Goal: Transaction & Acquisition: Obtain resource

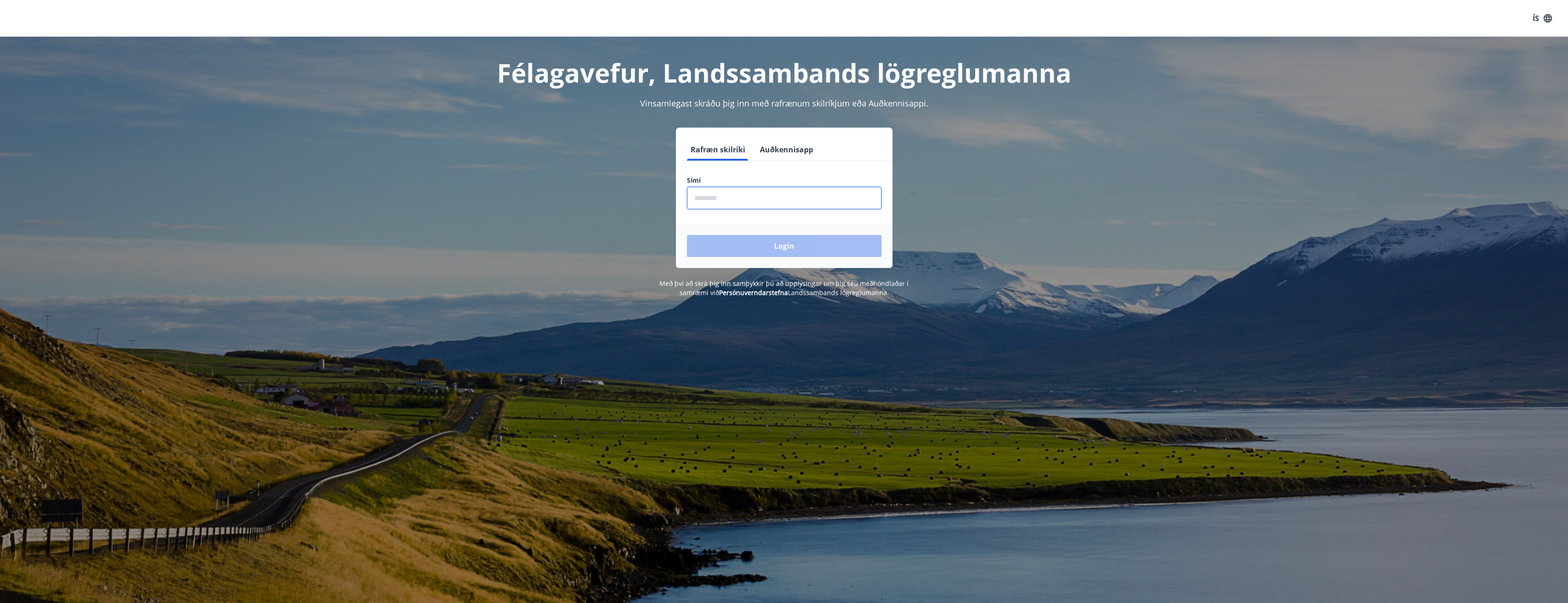
click at [732, 202] on input "phone" at bounding box center [784, 198] width 195 height 23
type input "********"
click at [756, 249] on button "Login" at bounding box center [784, 246] width 195 height 22
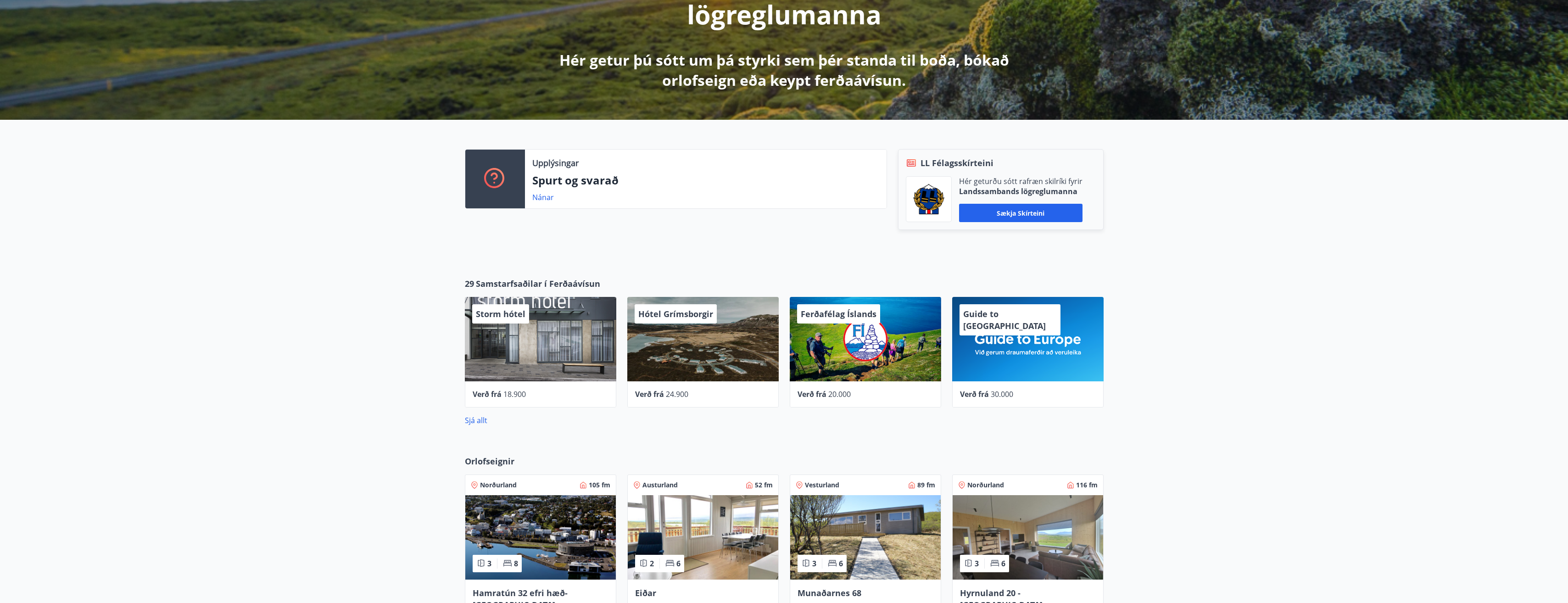
scroll to position [184, 0]
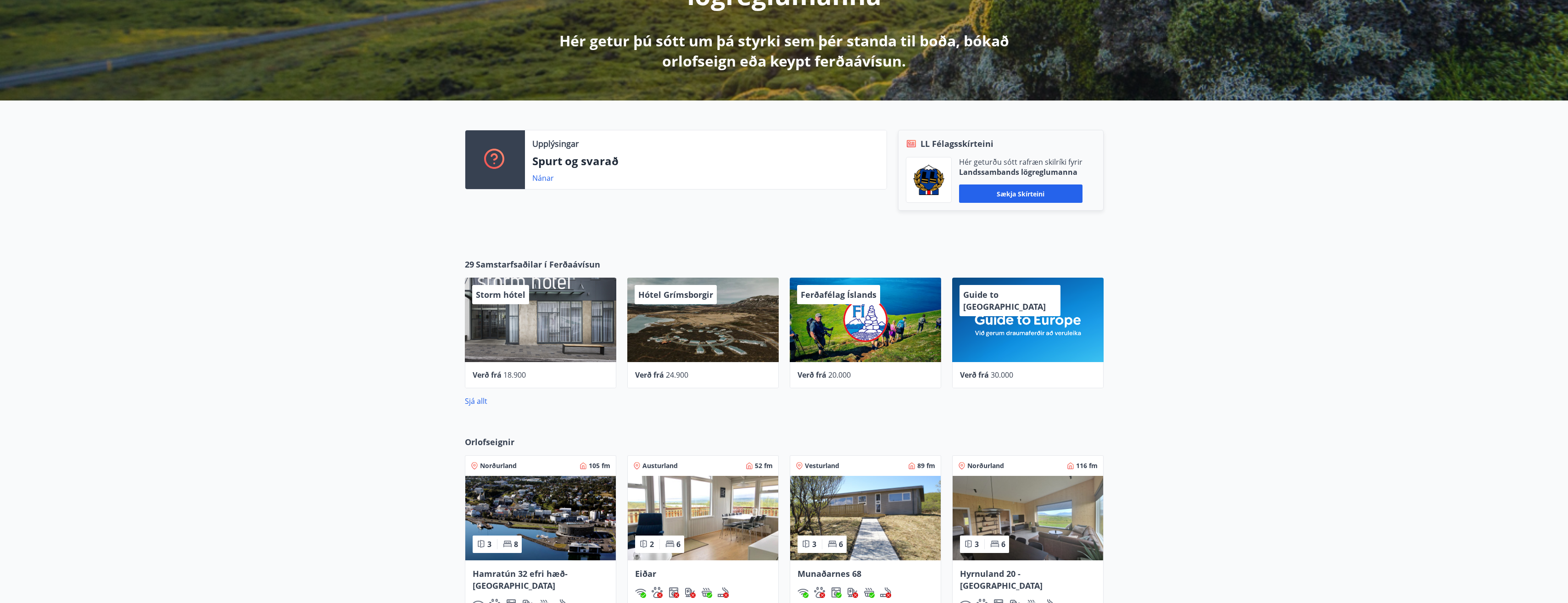
click at [534, 329] on div "Storm hótel" at bounding box center [540, 319] width 151 height 84
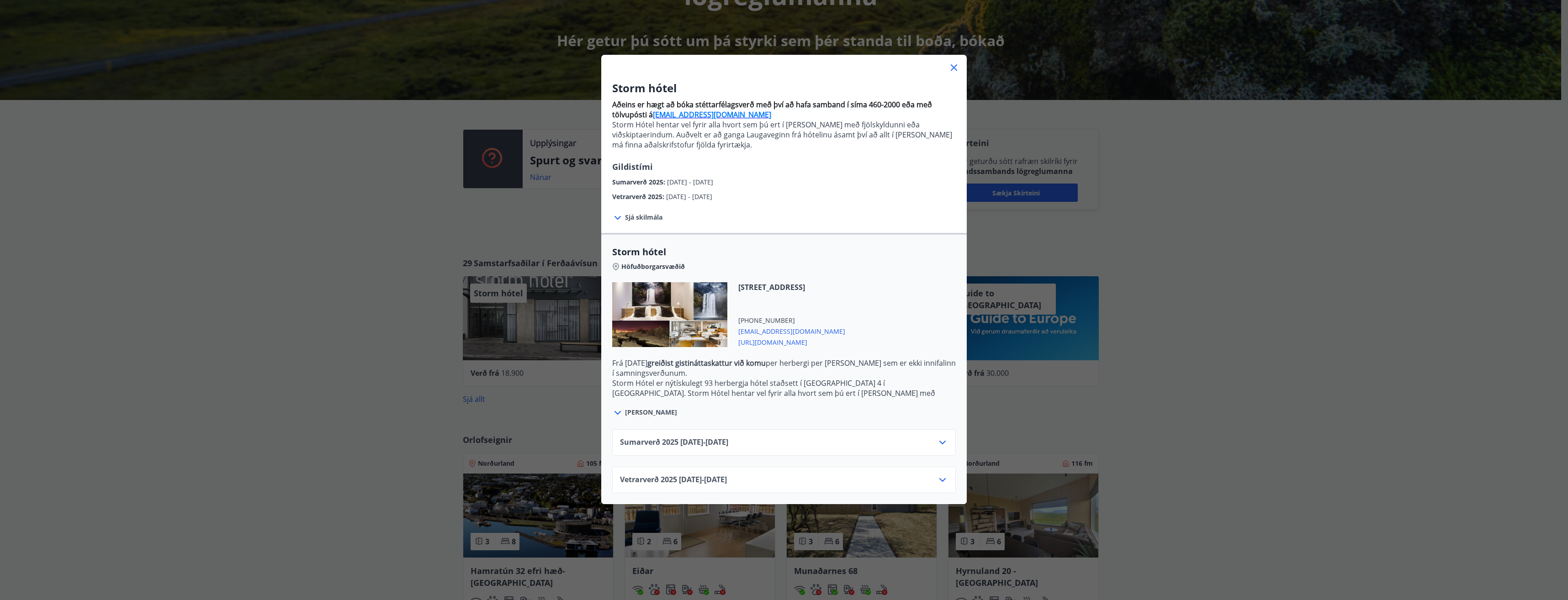
click at [615, 217] on icon at bounding box center [617, 217] width 6 height 3
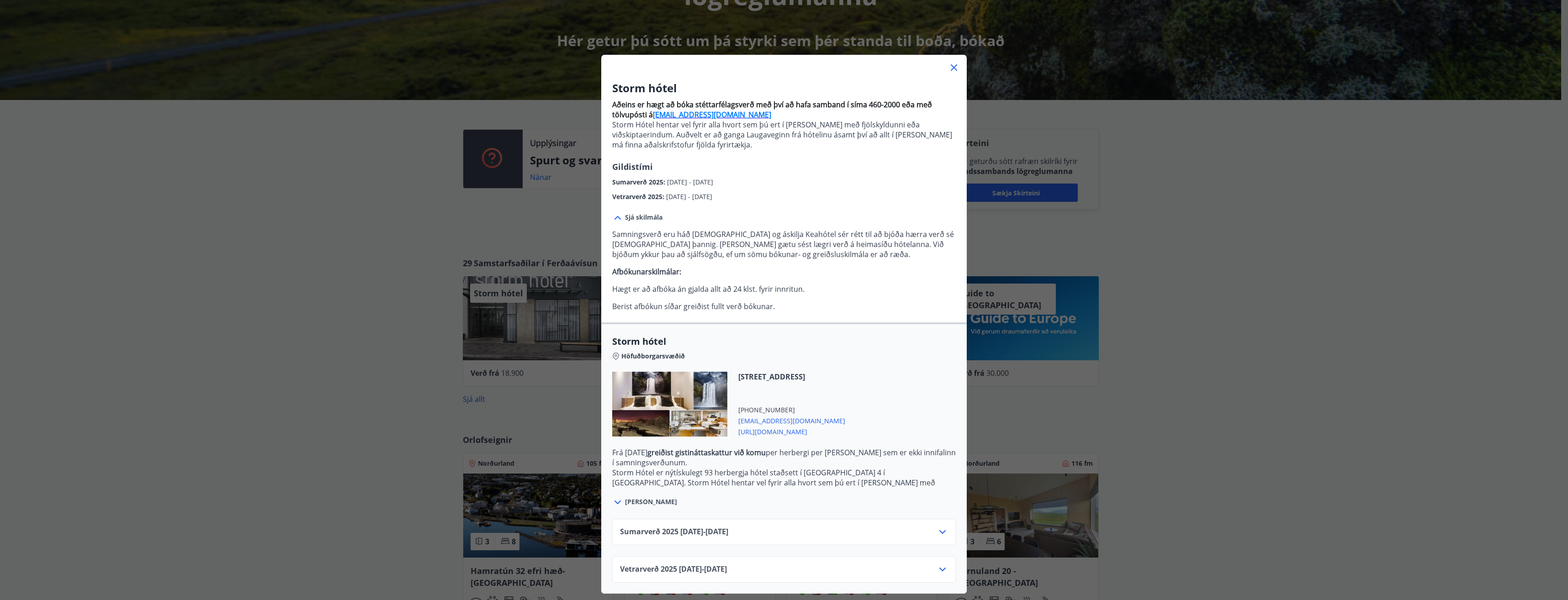
click at [617, 217] on icon at bounding box center [618, 218] width 11 height 11
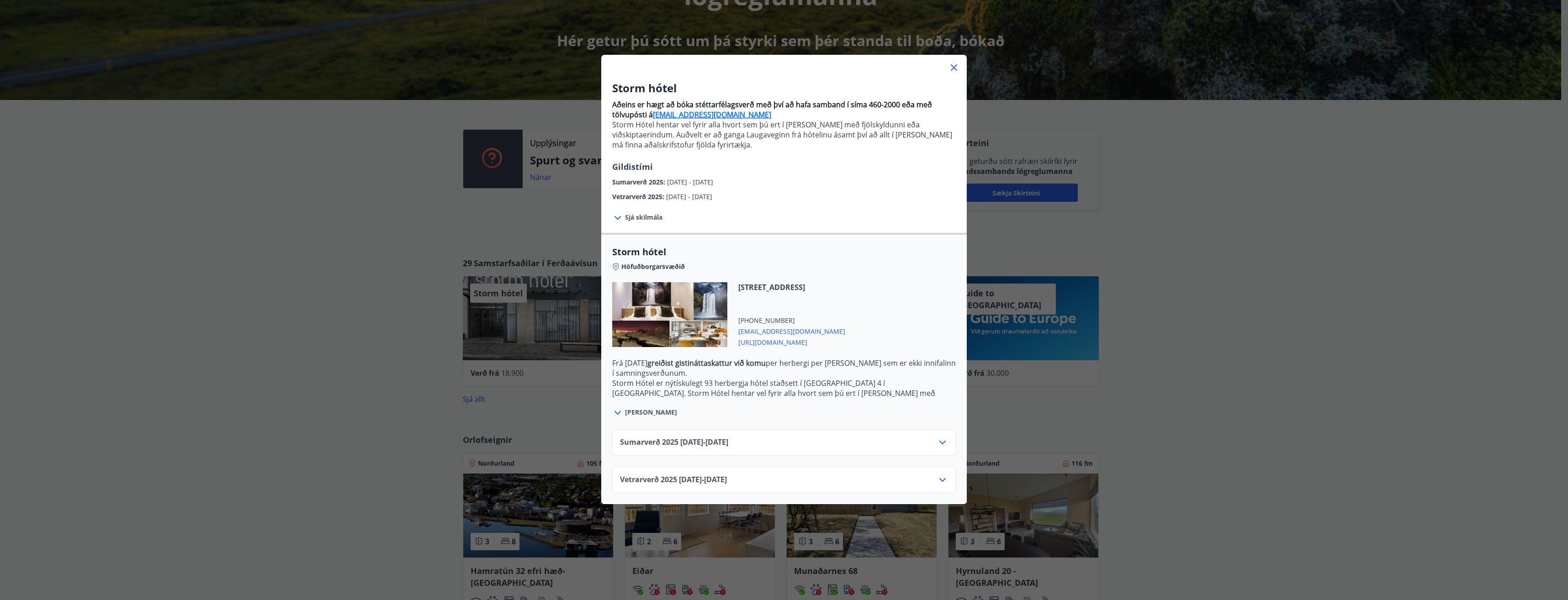
click at [940, 479] on icon at bounding box center [943, 480] width 11 height 11
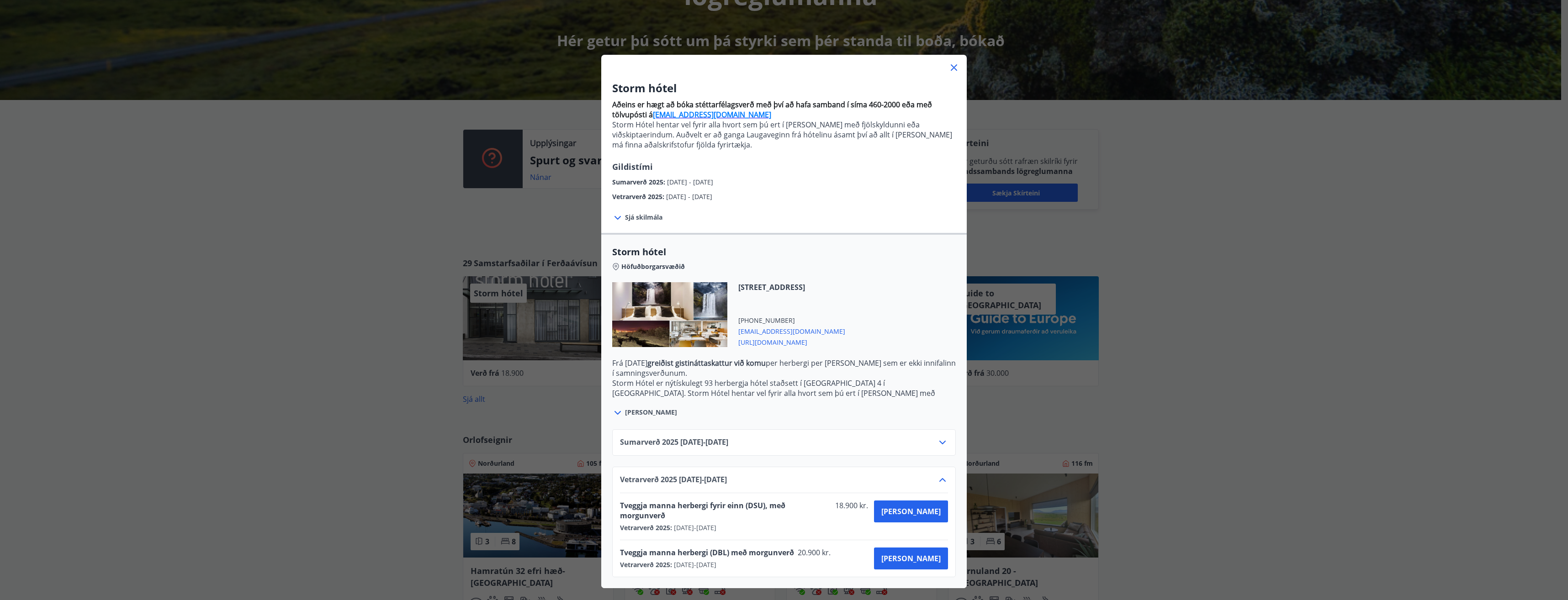
click at [937, 477] on icon at bounding box center [943, 480] width 11 height 11
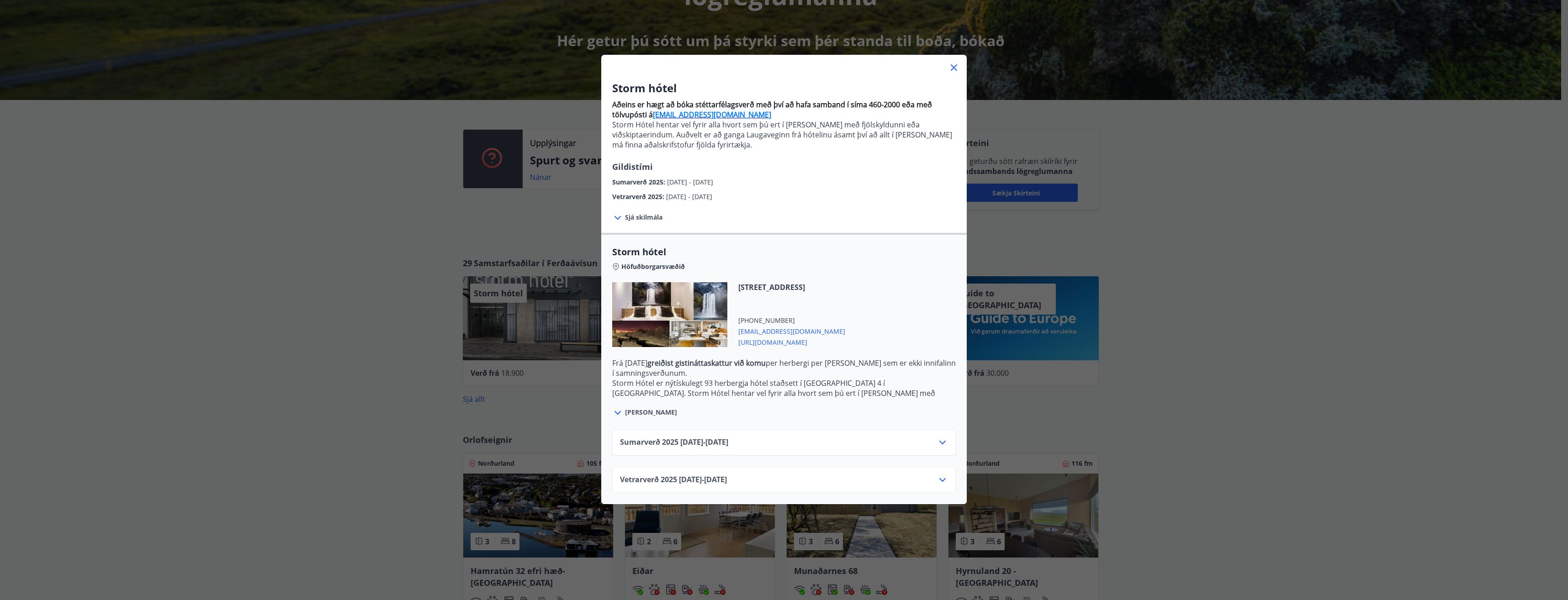
click at [939, 438] on icon at bounding box center [943, 442] width 11 height 11
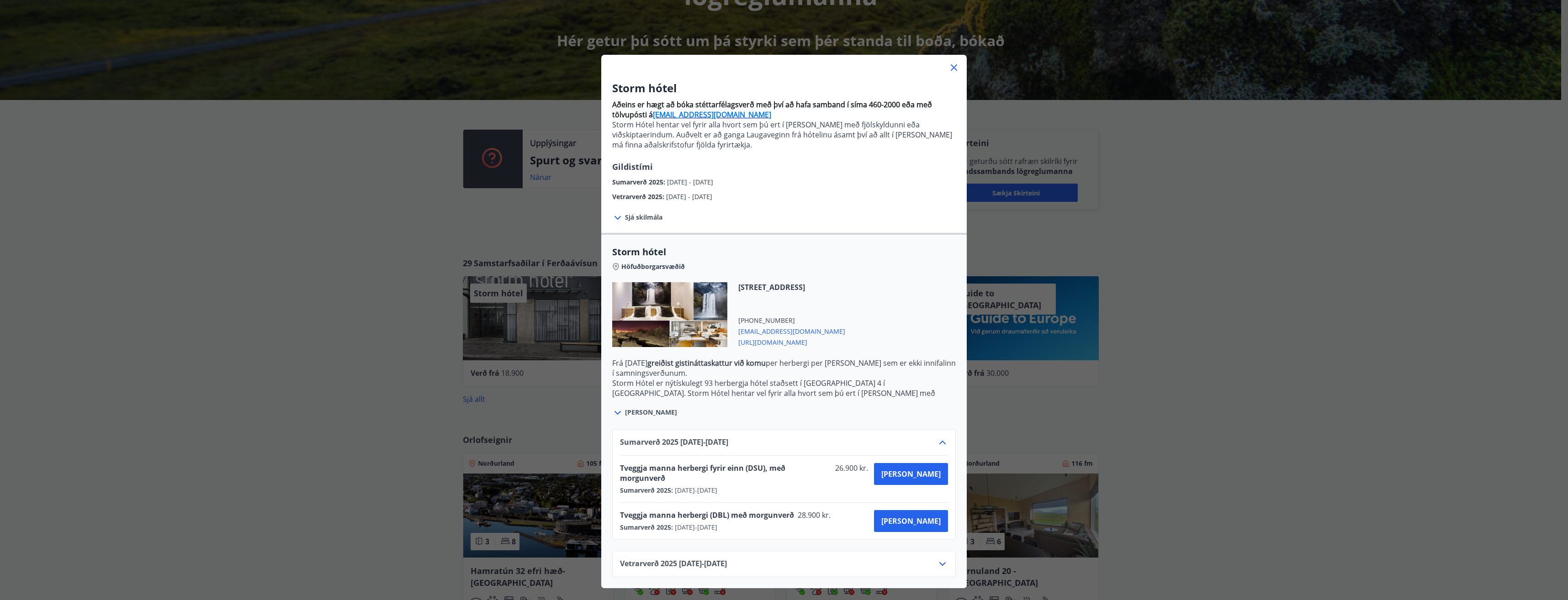
click at [938, 440] on icon at bounding box center [943, 442] width 11 height 11
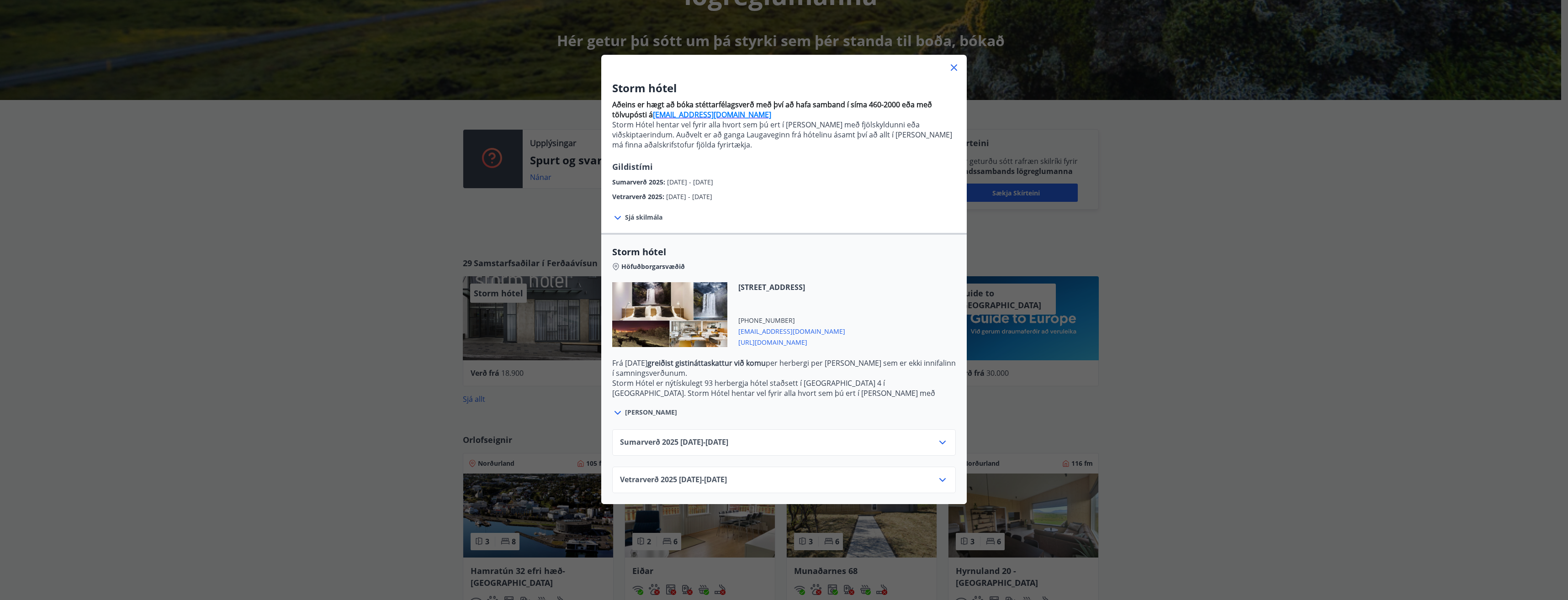
click at [941, 483] on icon at bounding box center [943, 480] width 11 height 11
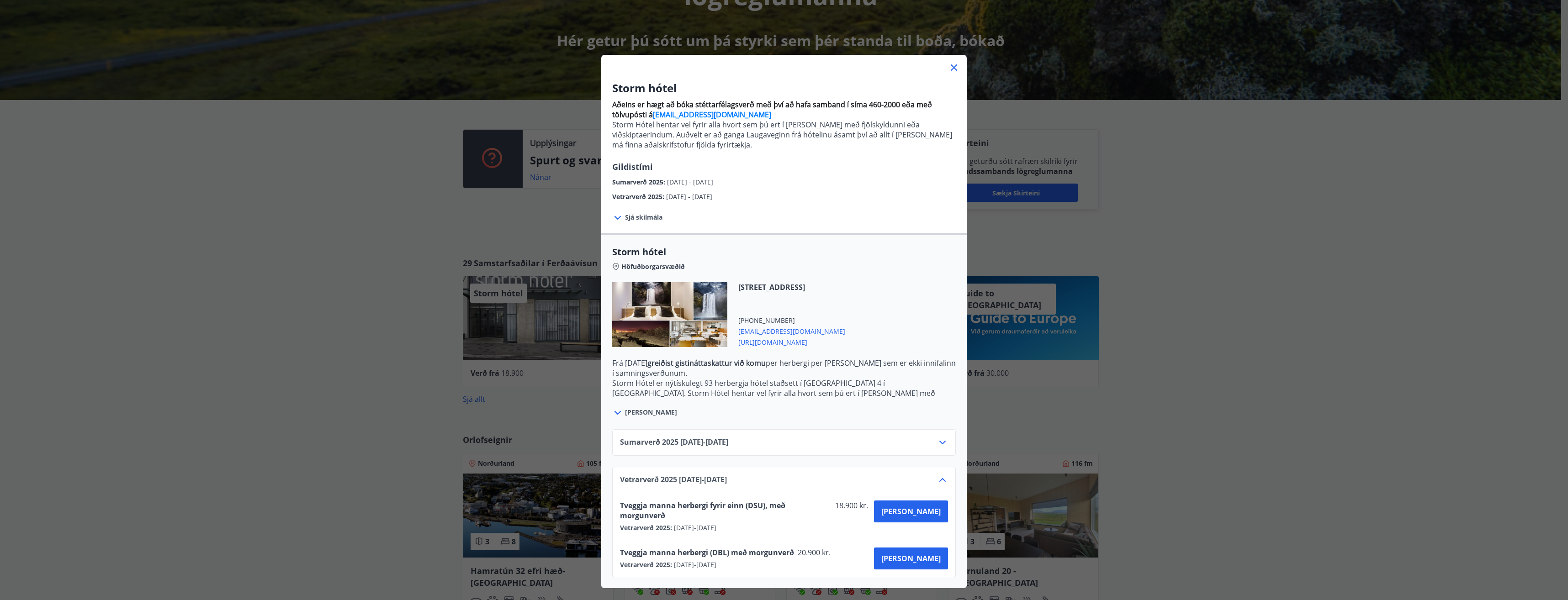
click at [937, 482] on icon at bounding box center [943, 480] width 11 height 11
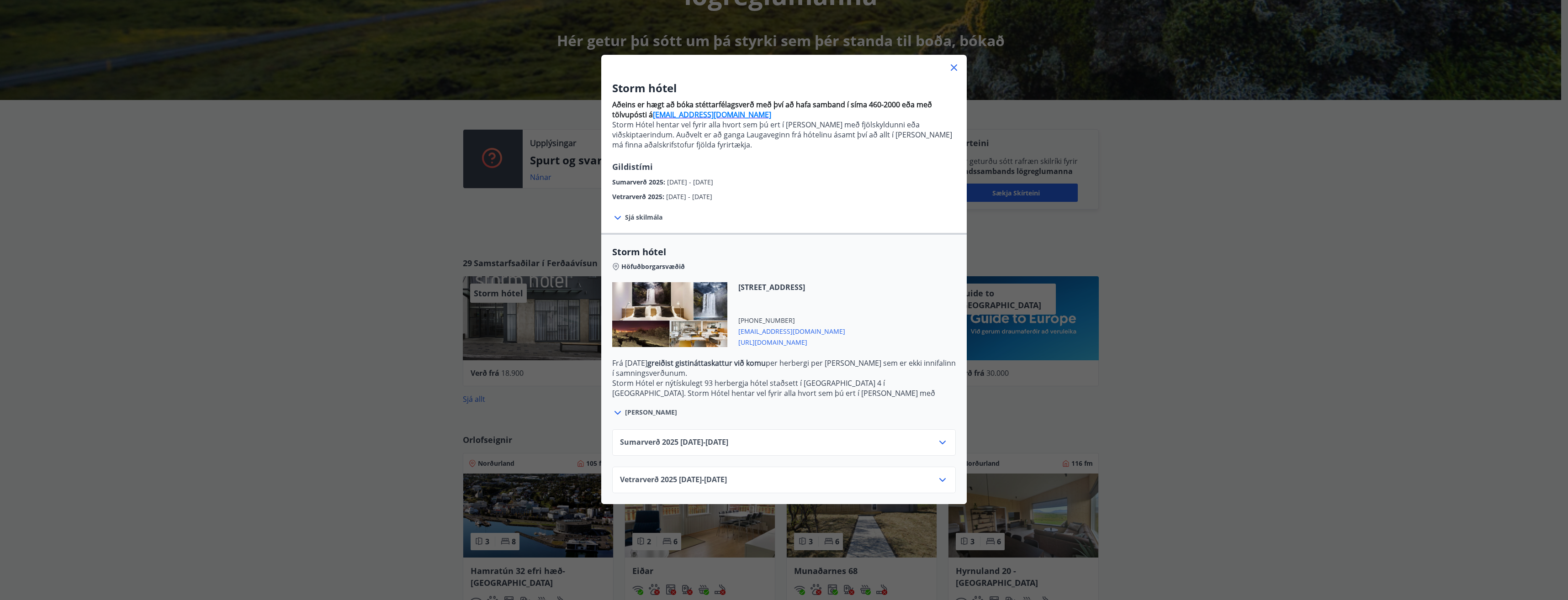
click at [951, 66] on icon at bounding box center [953, 67] width 6 height 6
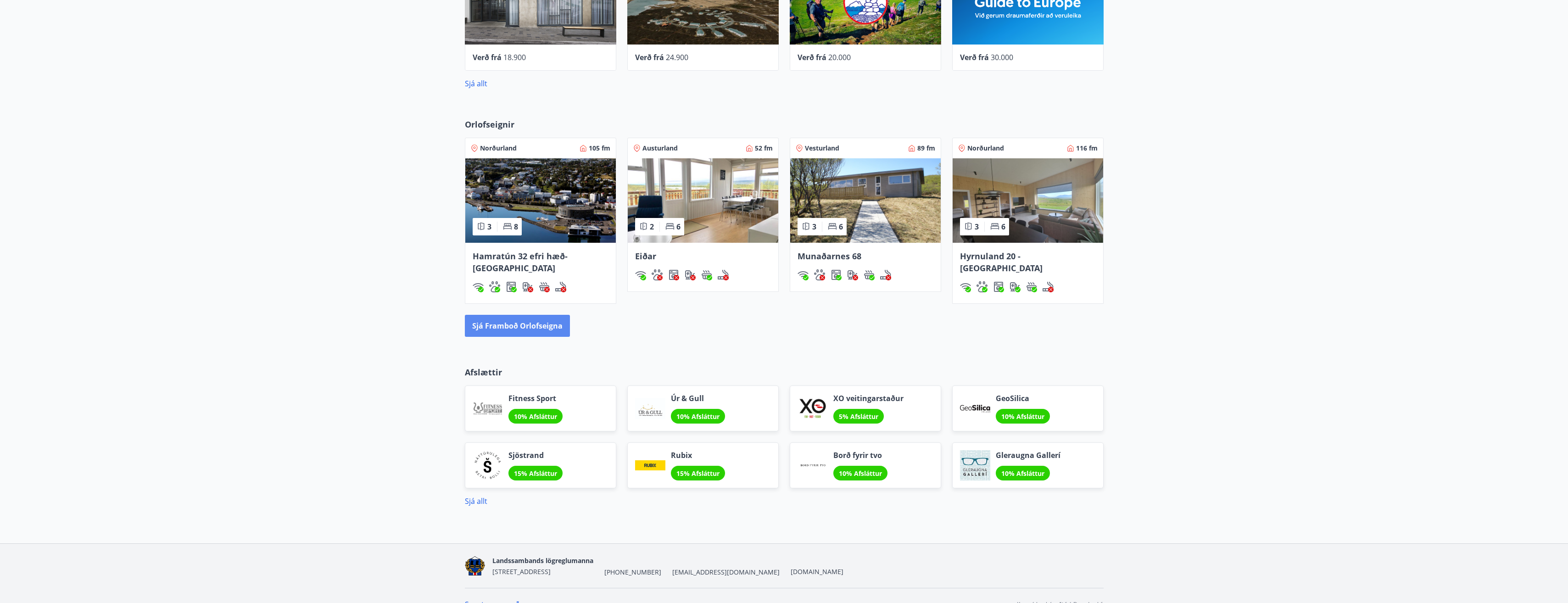
scroll to position [507, 0]
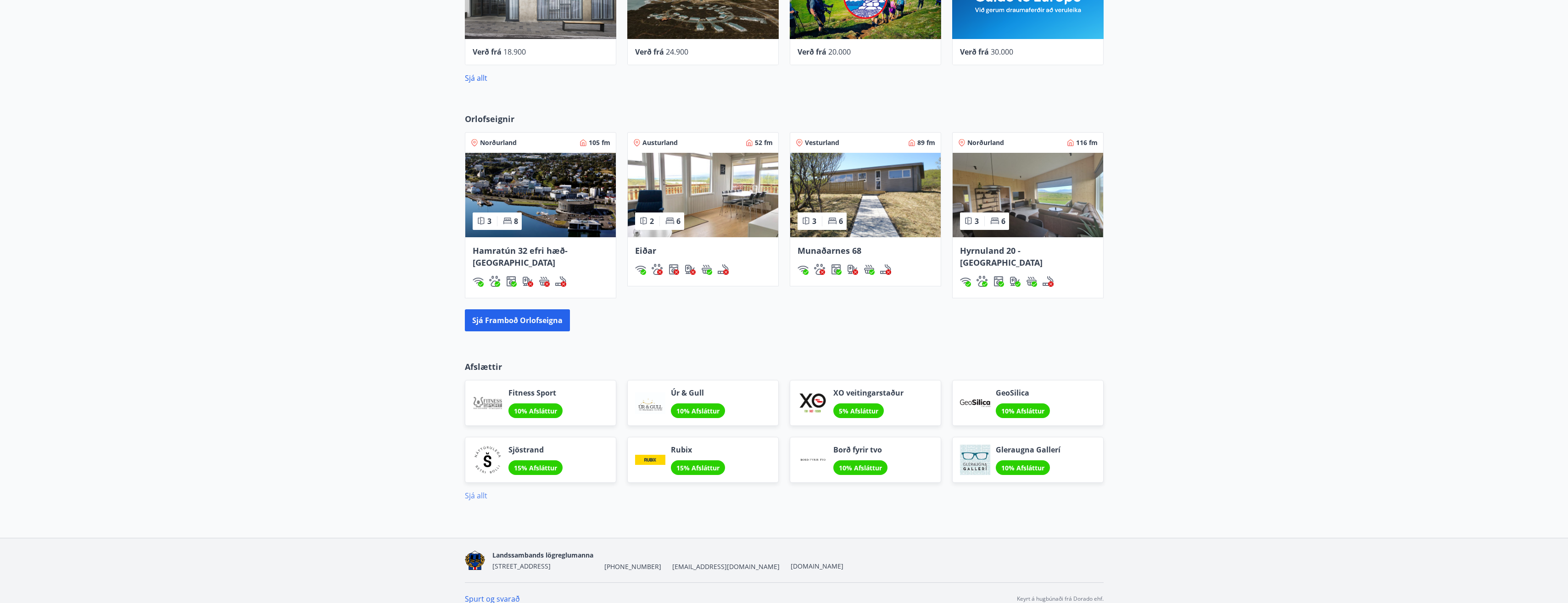
click at [475, 491] on link "Sjá allt" at bounding box center [476, 495] width 23 height 10
